Goal: Transaction & Acquisition: Purchase product/service

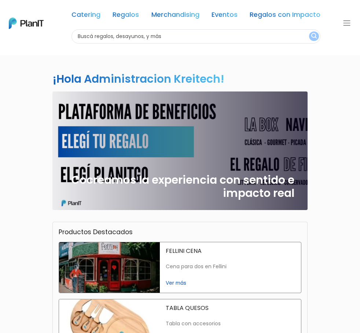
click at [184, 35] on input "text" at bounding box center [195, 36] width 249 height 14
click at [139, 15] on link "Regalos" at bounding box center [125, 16] width 26 height 9
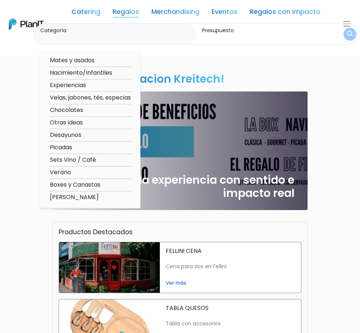
click at [97, 174] on option "Verano" at bounding box center [90, 172] width 82 height 9
type input "Verano"
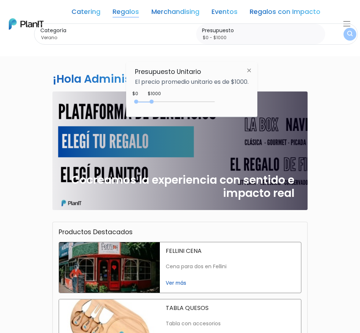
click at [153, 104] on div at bounding box center [151, 102] width 4 height 4
click at [204, 107] on div "0 : 1000 0 1000" at bounding box center [176, 103] width 77 height 7
click at [149, 107] on div "750 : 4300 750 4300" at bounding box center [176, 103] width 77 height 7
click at [153, 107] on div "1000 : 4300 1000 4300" at bounding box center [176, 103] width 77 height 7
drag, startPoint x: 150, startPoint y: 121, endPoint x: 124, endPoint y: 118, distance: 26.5
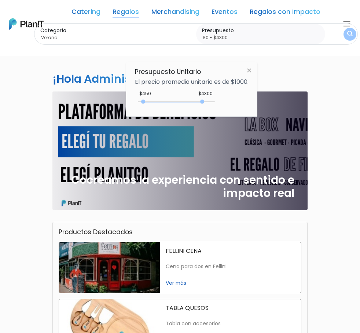
click at [124, 118] on body "Catering Regalos Merchandising Eventos Regalos con Impacto Catering Regalos Mer…" at bounding box center [180, 166] width 360 height 333
type input "$0 - $1000"
drag, startPoint x: 203, startPoint y: 121, endPoint x: 153, endPoint y: 125, distance: 50.3
click at [153, 107] on div "0 : 1000 0 1000" at bounding box center [176, 103] width 77 height 7
click at [169, 76] on h6 "Presupuesto Unitario" at bounding box center [192, 72] width 114 height 8
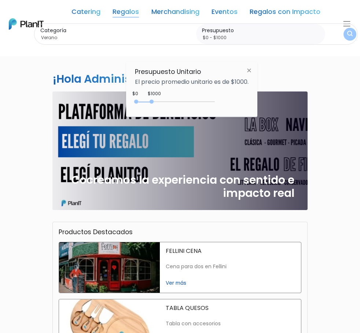
click at [255, 77] on img at bounding box center [249, 70] width 14 height 13
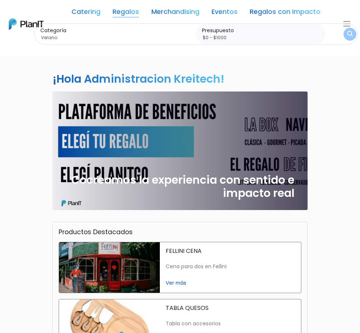
click at [139, 16] on link "Regalos" at bounding box center [125, 13] width 26 height 9
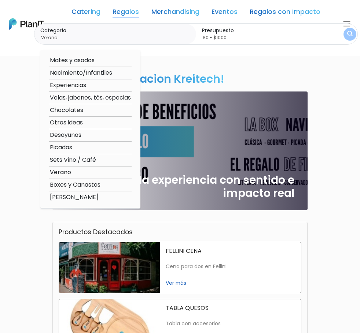
click at [96, 174] on option "Verano" at bounding box center [90, 172] width 82 height 9
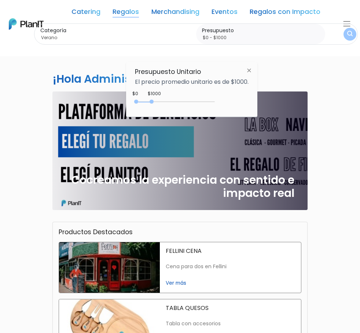
click at [157, 106] on div "Presupuesto Unitario El precio promedio unitario es de $1000. $1000 $0 0 : 1000…" at bounding box center [191, 89] width 131 height 55
click at [212, 85] on p "El precio promedio unitario es de $1000." at bounding box center [192, 82] width 114 height 6
drag, startPoint x: 254, startPoint y: 90, endPoint x: 193, endPoint y: 97, distance: 61.2
click at [253, 77] on img at bounding box center [249, 70] width 14 height 13
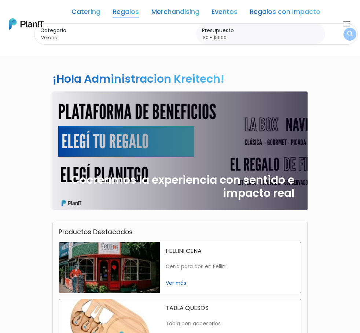
click at [121, 145] on div "Cocreamos la experiencia con sentido e impacto real" at bounding box center [180, 151] width 246 height 119
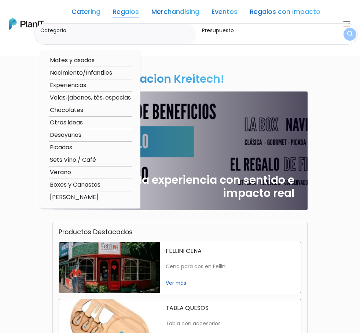
click at [100, 174] on option "Verano" at bounding box center [90, 172] width 82 height 9
type input "Verano"
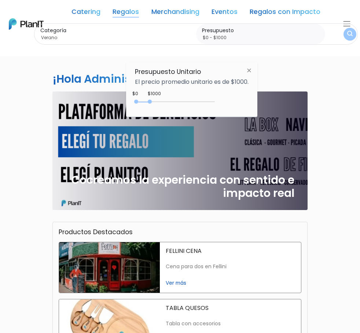
click at [151, 107] on div "0 : 900 0 900" at bounding box center [176, 103] width 77 height 7
click at [149, 104] on div at bounding box center [147, 102] width 4 height 4
type input "$0 - $1000"
drag, startPoint x: 149, startPoint y: 121, endPoint x: 153, endPoint y: 121, distance: 4.0
click at [153, 104] on div at bounding box center [151, 102] width 4 height 4
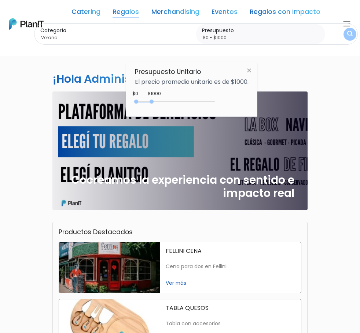
click at [247, 77] on img at bounding box center [249, 70] width 14 height 13
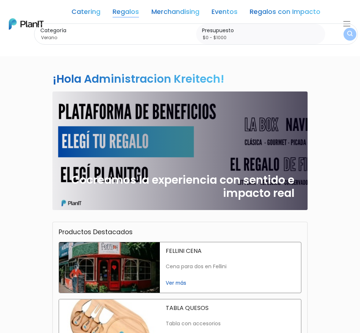
drag, startPoint x: 28, startPoint y: 90, endPoint x: 34, endPoint y: 86, distance: 6.8
click at [36, 17] on link at bounding box center [26, 23] width 35 height 15
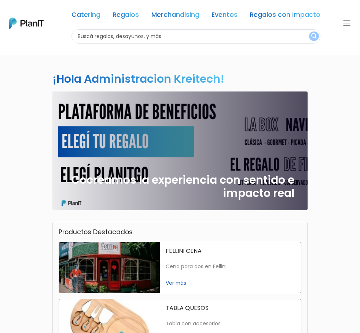
click at [0, 0] on div at bounding box center [0, 0] width 0 height 0
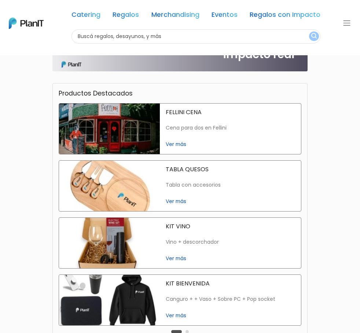
scroll to position [147, 0]
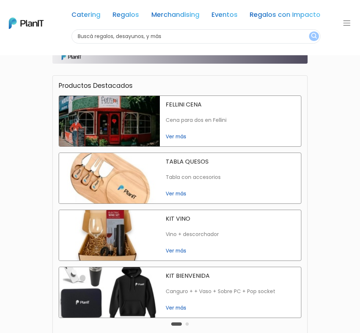
click at [185, 323] on button "Carousel Page 2" at bounding box center [186, 324] width 3 height 3
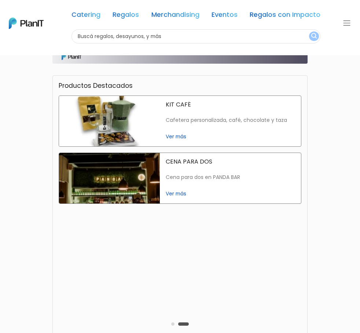
drag, startPoint x: 150, startPoint y: 211, endPoint x: 141, endPoint y: 211, distance: 9.2
click at [169, 320] on div "Carousel Pagination" at bounding box center [179, 324] width 21 height 9
click at [171, 323] on button "Carousel Page 1" at bounding box center [172, 324] width 3 height 3
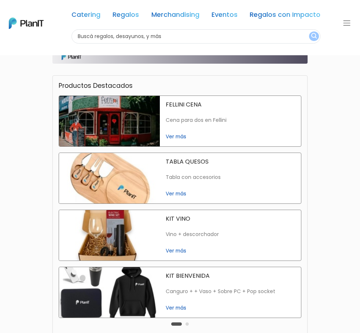
click at [160, 267] on img at bounding box center [109, 292] width 101 height 51
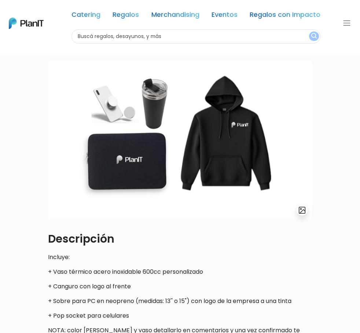
click at [41, 21] on img at bounding box center [26, 23] width 35 height 11
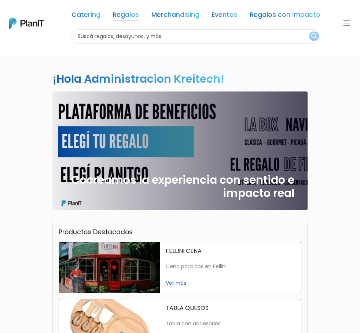
click at [139, 15] on link "Regalos" at bounding box center [125, 16] width 26 height 9
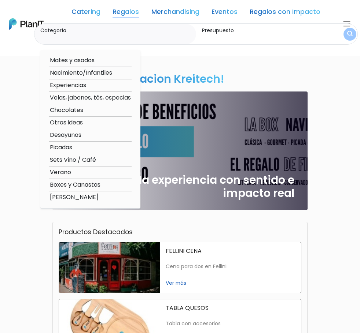
click at [139, 10] on link "Regalos" at bounding box center [125, 13] width 26 height 9
click at [140, 57] on div "Mates y asados Nacimiento/Infantiles Experiencias Velas, jabones, tés, especias…" at bounding box center [90, 129] width 100 height 159
click at [131, 30] on label "Categoría" at bounding box center [116, 31] width 153 height 8
click at [131, 34] on input "Categoría" at bounding box center [116, 37] width 153 height 7
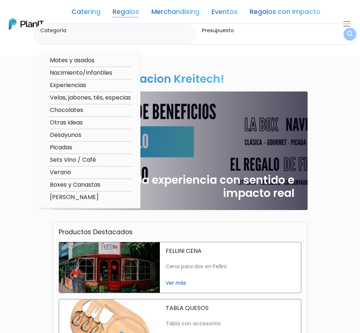
click at [85, 34] on input "Categoría" at bounding box center [116, 37] width 153 height 7
click at [253, 30] on label "Presupuesto" at bounding box center [262, 31] width 121 height 8
click at [253, 34] on input "Presupuesto" at bounding box center [262, 37] width 121 height 7
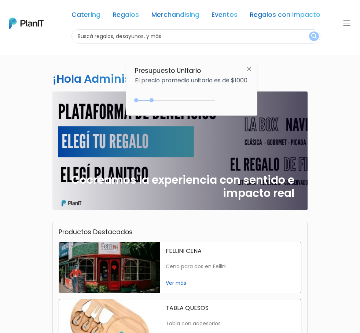
click at [141, 36] on input "text" at bounding box center [195, 36] width 249 height 14
click at [139, 12] on link "Regalos" at bounding box center [125, 16] width 26 height 9
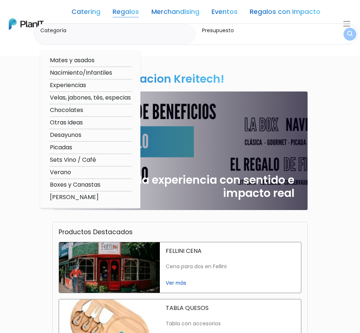
click at [102, 174] on option "Verano" at bounding box center [90, 172] width 82 height 9
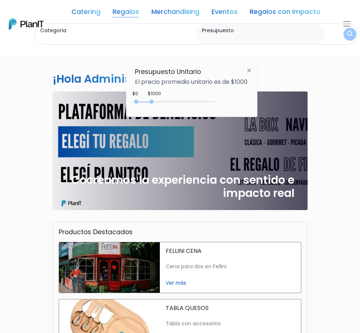
type input "Verano"
type input "$0 - $1000"
click at [261, 38] on input "$0 - $1000" at bounding box center [262, 37] width 121 height 7
click at [315, 32] on label "Presupuesto" at bounding box center [262, 31] width 121 height 8
click at [315, 34] on input "$0 - $1000" at bounding box center [262, 37] width 121 height 7
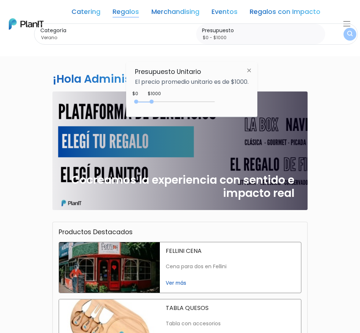
click at [344, 45] on div "Catering Regalos Merchandising Eventos Regalos con Impacto Catering Regalos Mer…" at bounding box center [180, 24] width 360 height 42
click at [252, 77] on img at bounding box center [249, 70] width 14 height 13
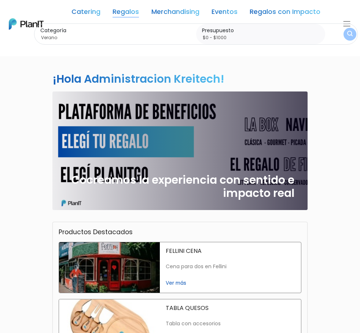
click at [290, 29] on label "Presupuesto" at bounding box center [262, 31] width 121 height 8
click at [290, 34] on input "$0 - $1000" at bounding box center [262, 37] width 121 height 7
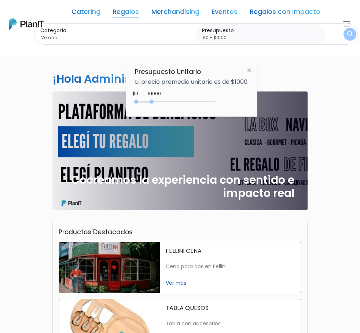
click at [133, 31] on label "Categoría" at bounding box center [116, 31] width 153 height 8
click at [133, 34] on input "Verano" at bounding box center [116, 37] width 153 height 7
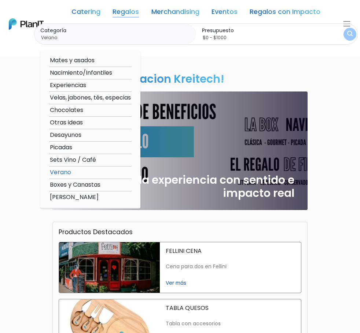
click at [259, 36] on input "$0 - $1000" at bounding box center [262, 37] width 121 height 7
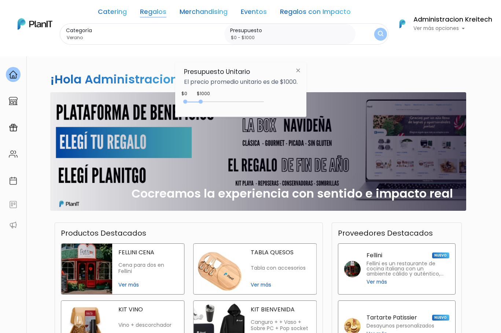
click at [359, 33] on img "submit" at bounding box center [380, 34] width 5 height 7
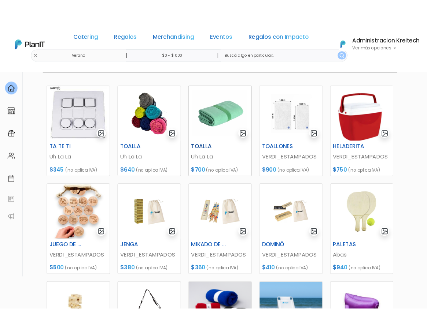
scroll to position [110, 0]
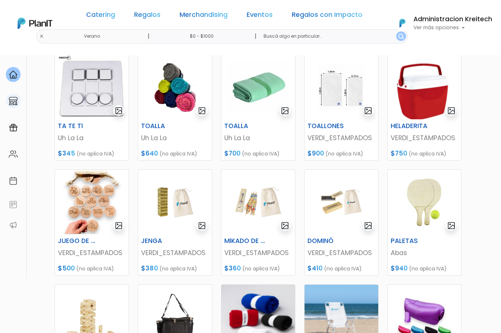
click at [0, 103] on link at bounding box center [13, 101] width 26 height 21
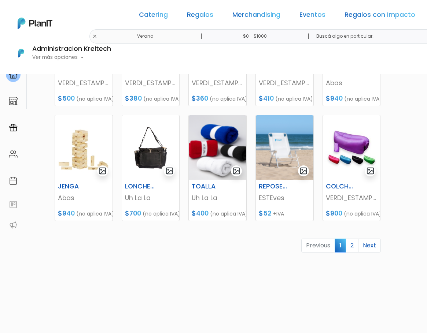
scroll to position [293, 0]
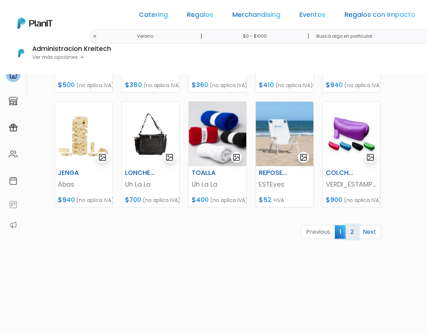
click at [351, 232] on link "2" at bounding box center [352, 232] width 13 height 14
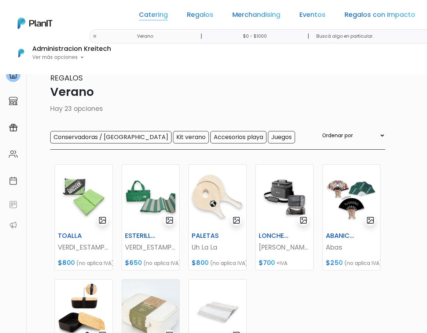
click at [139, 14] on link "Catering" at bounding box center [153, 16] width 29 height 9
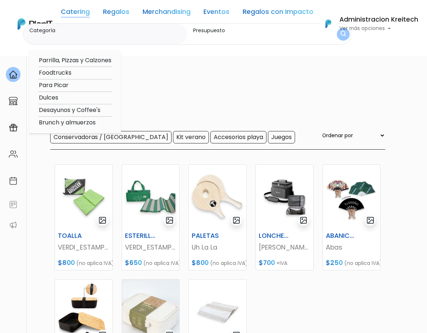
click at [34, 21] on img at bounding box center [35, 23] width 35 height 11
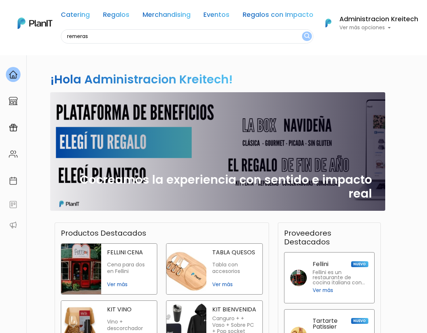
type input "remeras"
click at [302, 32] on button "submit" at bounding box center [307, 37] width 10 height 10
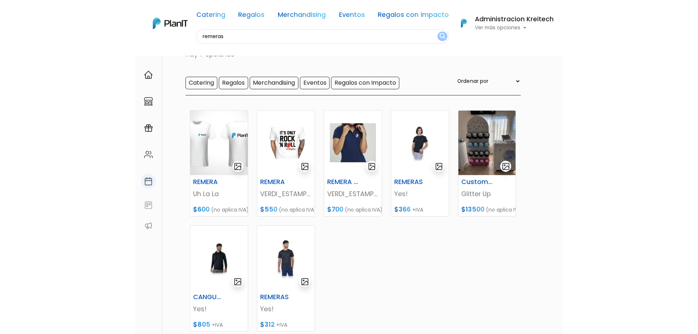
scroll to position [37, 0]
